Goal: Find specific page/section

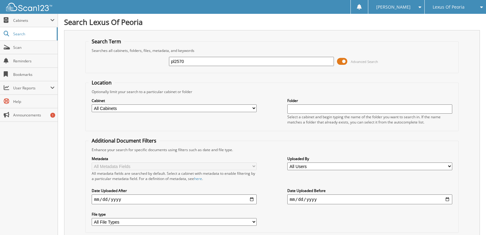
type input "pl2570"
click at [20, 35] on span "Search" at bounding box center [33, 33] width 41 height 5
click at [27, 33] on span "Search" at bounding box center [33, 33] width 41 height 5
click at [184, 62] on input "text" at bounding box center [251, 61] width 165 height 9
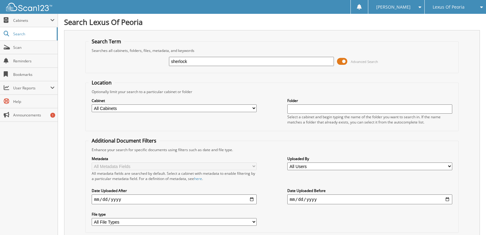
type input "sherlock"
click at [16, 19] on span "Cabinets" at bounding box center [31, 20] width 37 height 5
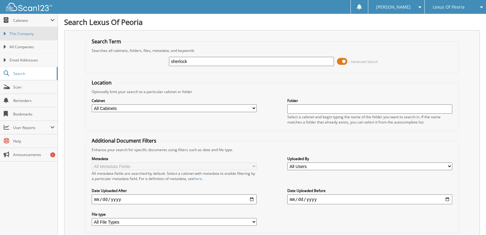
click at [30, 37] on link "This Company" at bounding box center [29, 33] width 58 height 13
